Goal: Find specific page/section: Find specific page/section

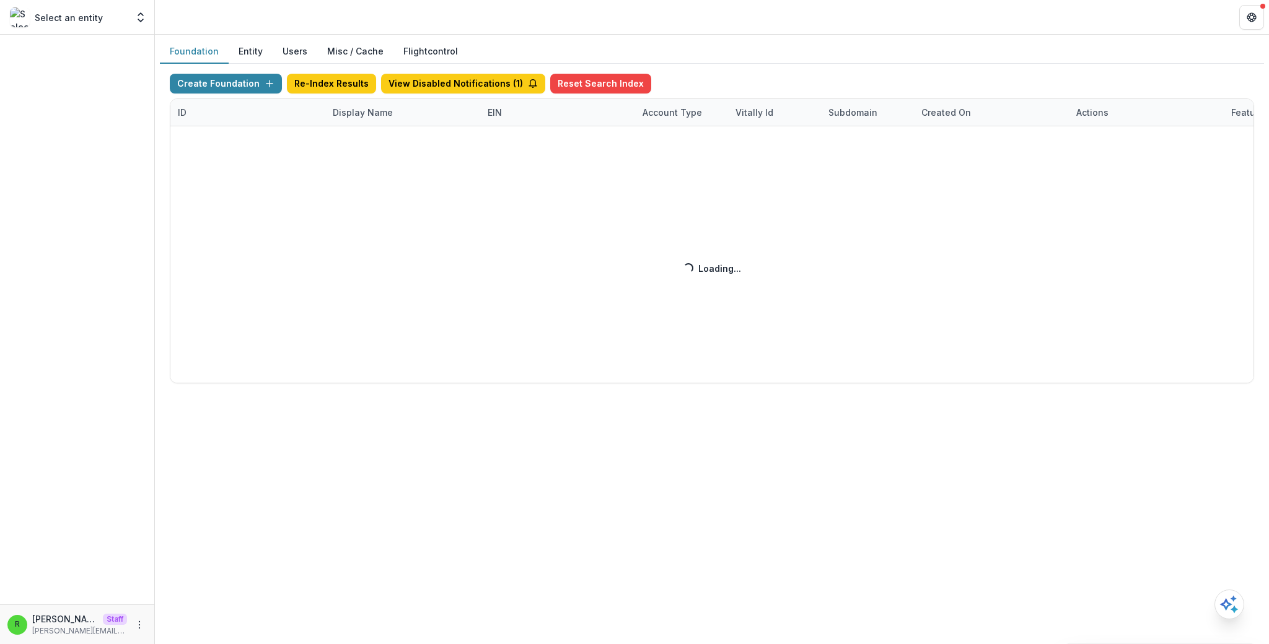
click at [383, 118] on div "Create Foundation Re-Index Results View Disabled Notifications ( 1 ) Reset Sear…" at bounding box center [712, 229] width 1084 height 310
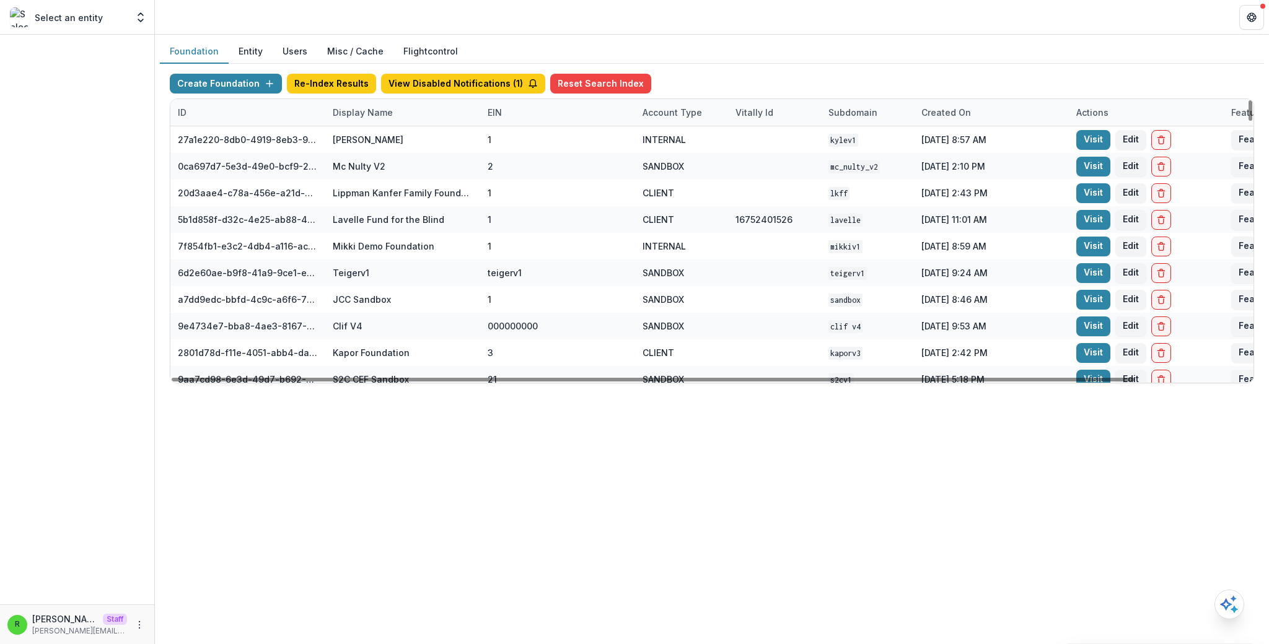
click at [382, 114] on div "Display Name" at bounding box center [362, 112] width 75 height 13
click at [385, 138] on input at bounding box center [402, 141] width 149 height 20
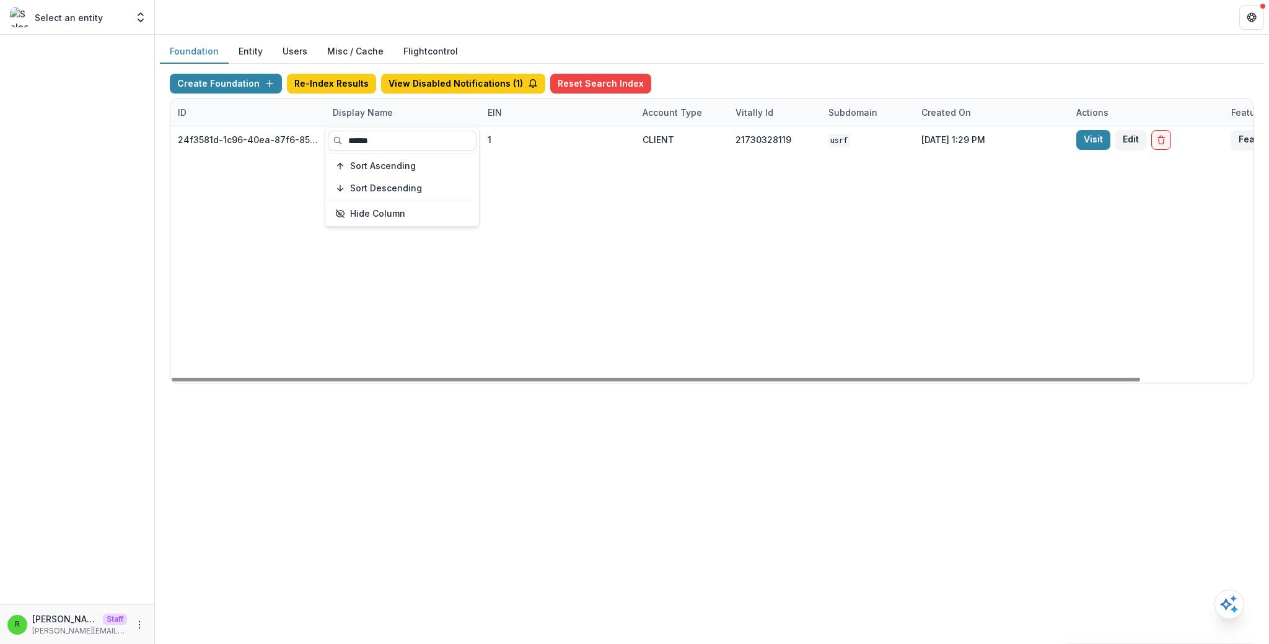
type input "******"
click at [974, 259] on div "24f3581d-1c96-40ea-87f6-85d578aa457c U.S. Russia Foundation 1 CLIENT 2173032811…" at bounding box center [774, 254] width 1208 height 256
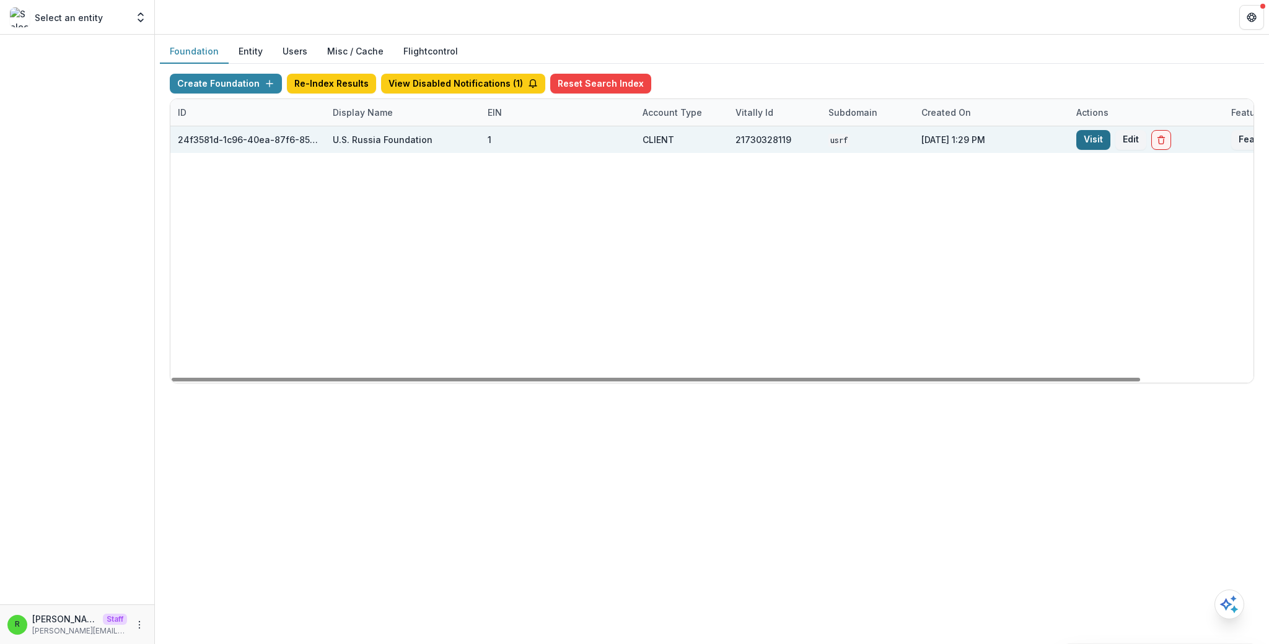
click at [1091, 141] on link "Visit" at bounding box center [1093, 140] width 34 height 20
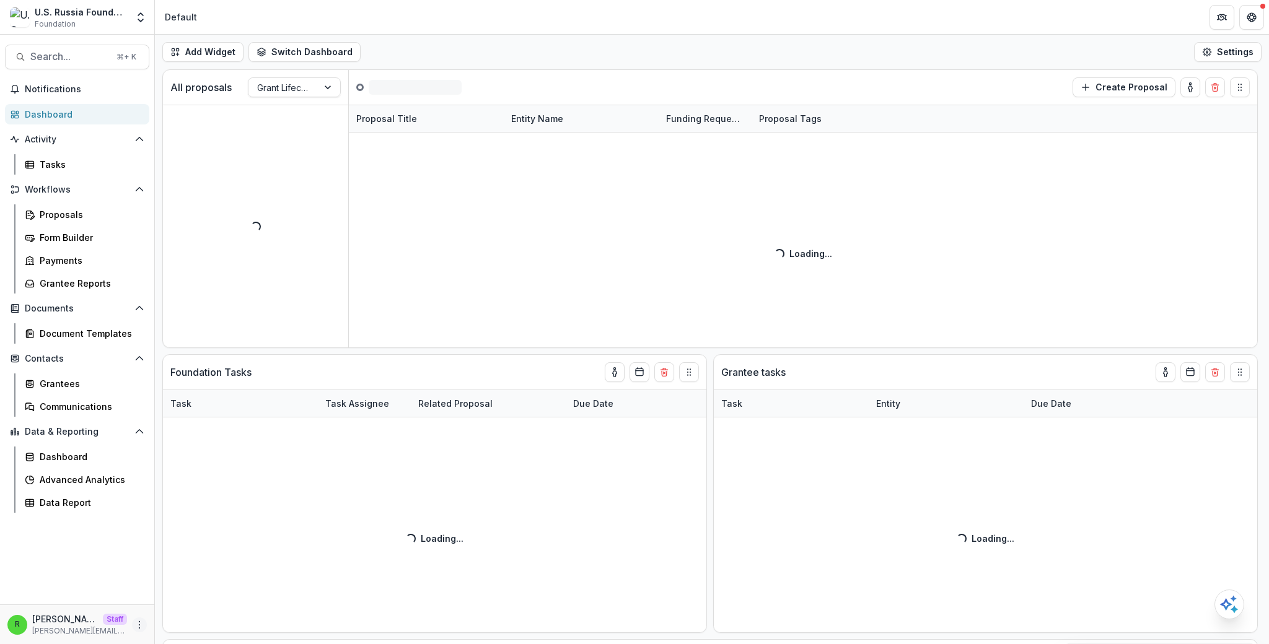
click at [142, 621] on icon "More" at bounding box center [139, 625] width 10 height 10
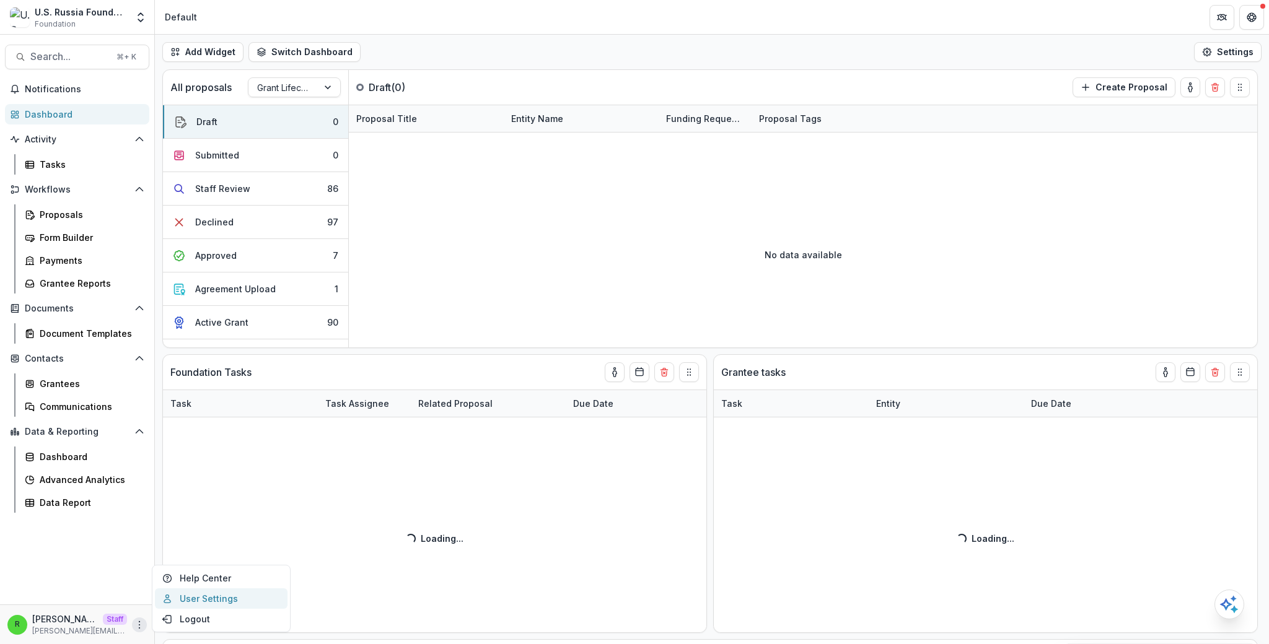
click at [190, 597] on link "User Settings" at bounding box center [221, 598] width 133 height 20
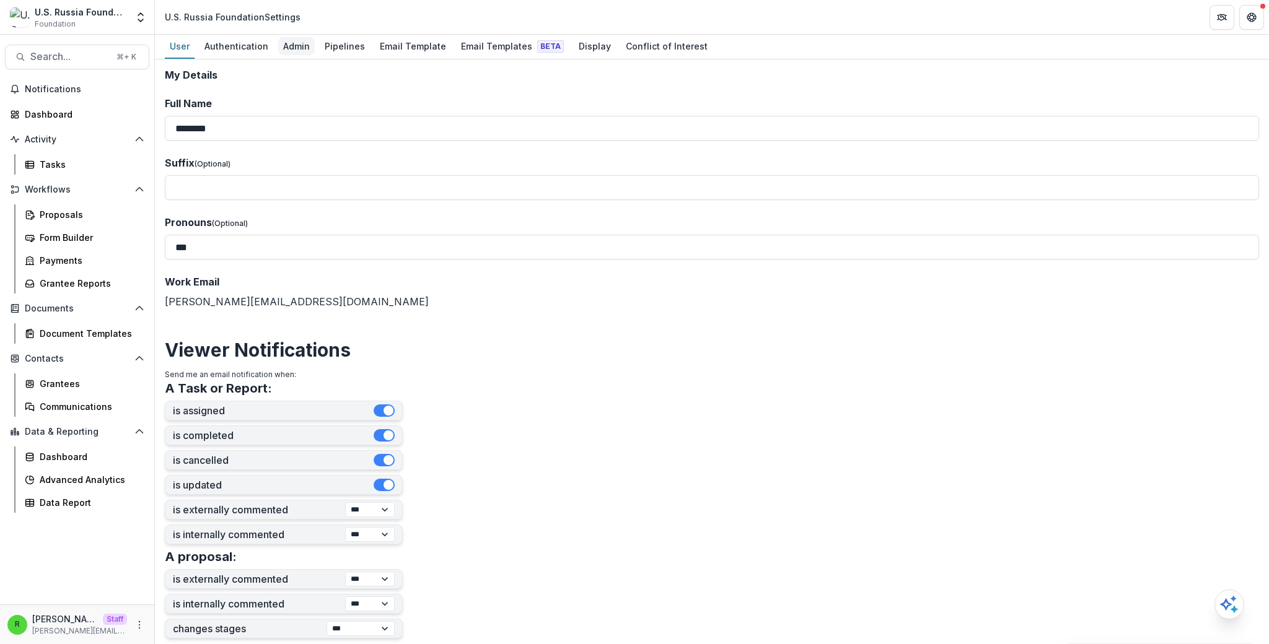
click at [309, 51] on div "Admin" at bounding box center [296, 46] width 37 height 18
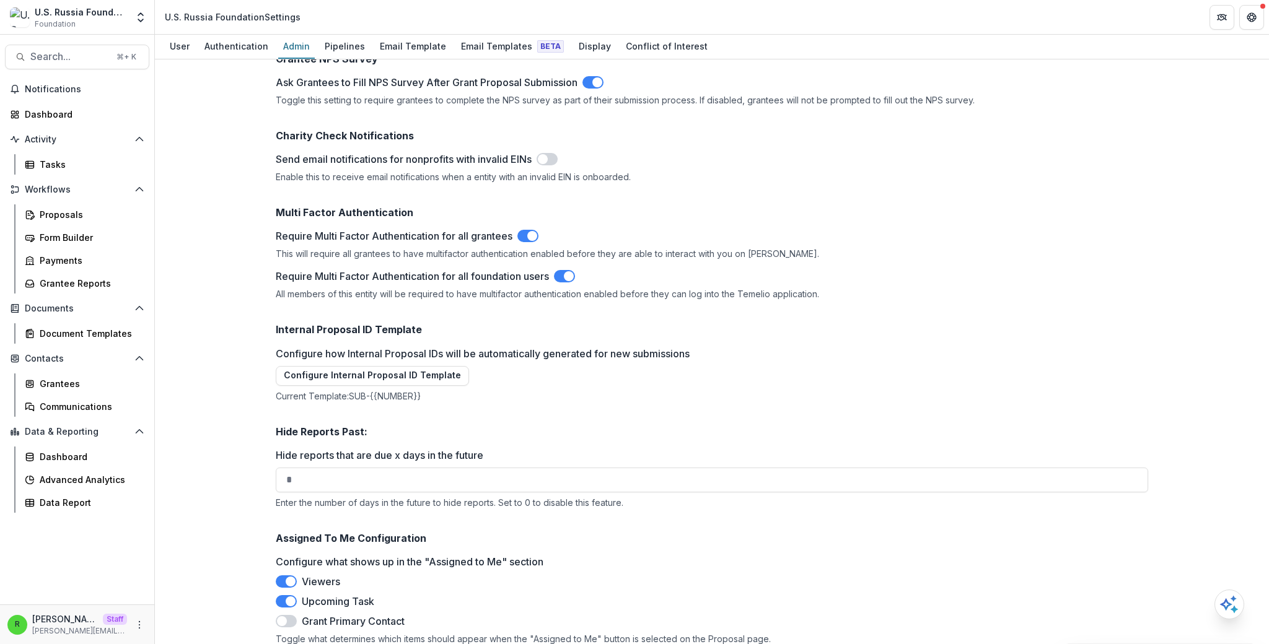
scroll to position [1791, 0]
